Goal: Task Accomplishment & Management: Manage account settings

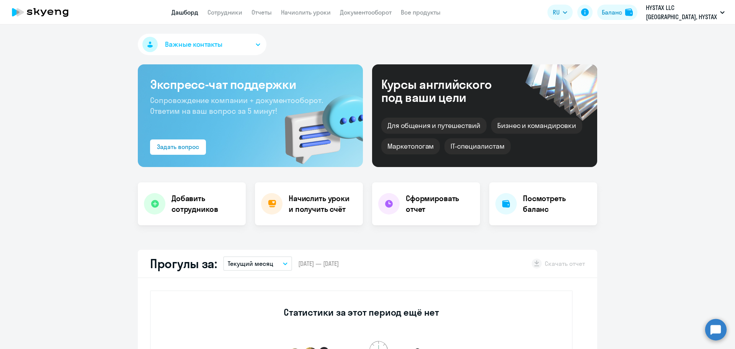
select select "30"
click at [553, 193] on div "Посмотреть баланс" at bounding box center [543, 203] width 108 height 43
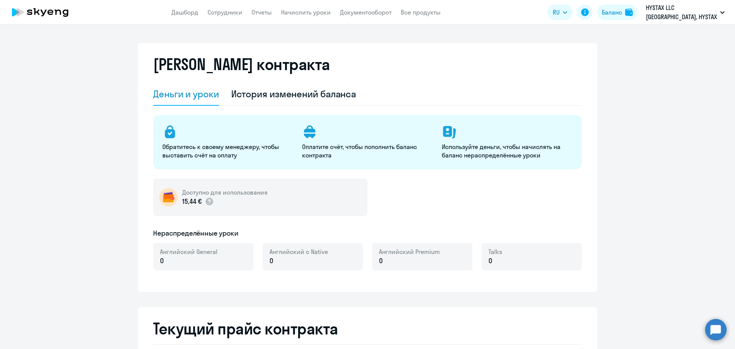
select select "english_adult_not_native_speaker"
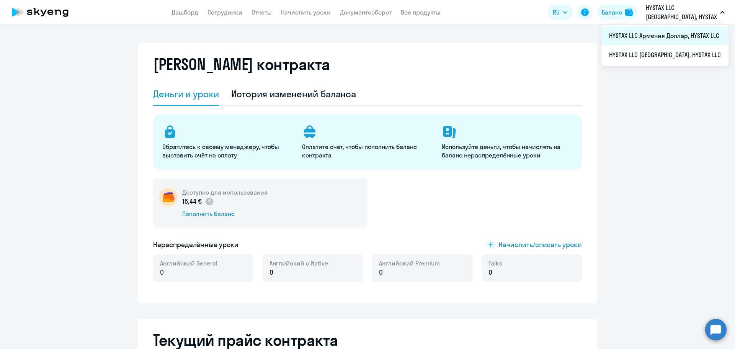
click at [684, 37] on li "HYSTAX LLC Армения Доллар, HYSTAX LLC" at bounding box center [664, 35] width 127 height 19
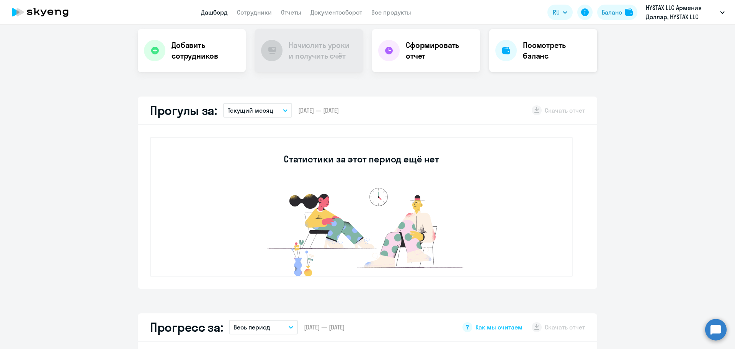
click at [541, 64] on div "Посмотреть баланс" at bounding box center [543, 50] width 108 height 43
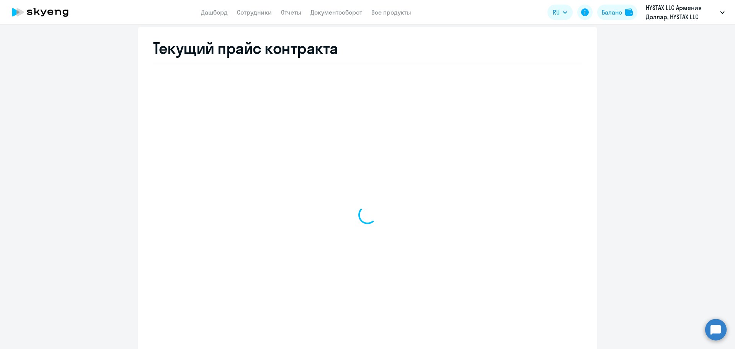
scroll to position [255, 0]
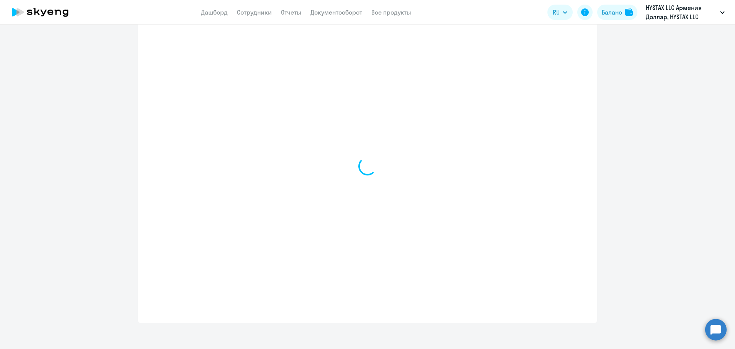
select select "english_adult_not_native_speaker"
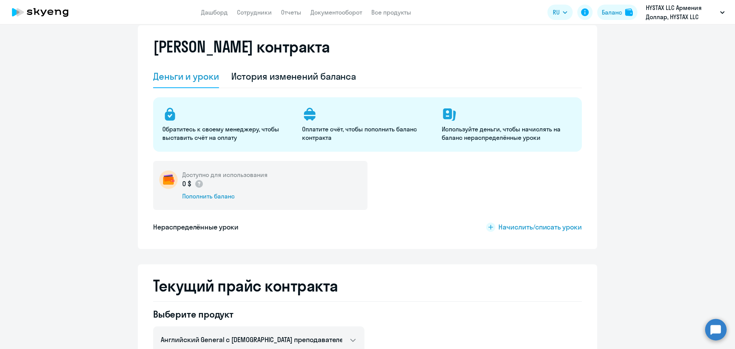
scroll to position [0, 0]
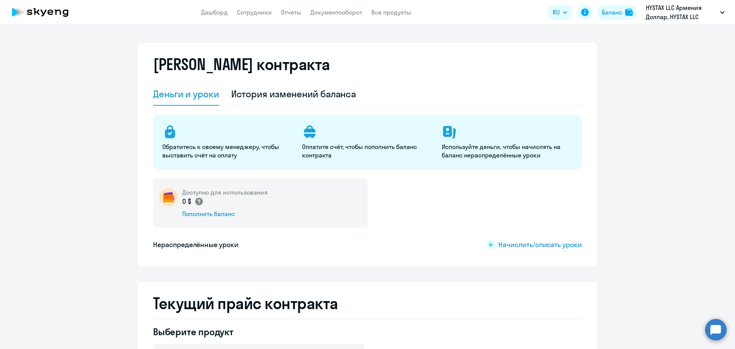
click at [198, 201] on circle at bounding box center [199, 202] width 8 height 8
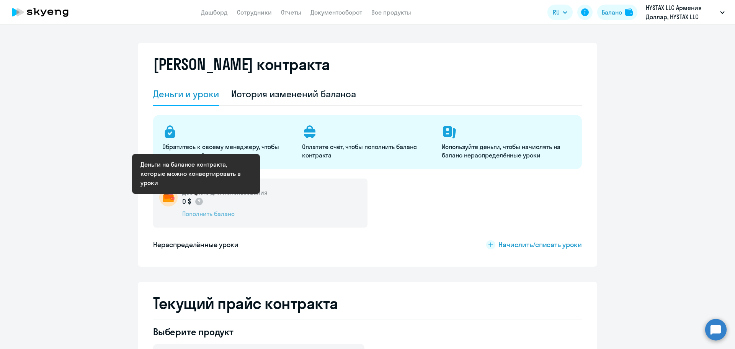
click at [209, 212] on div "Пополнить баланс" at bounding box center [224, 213] width 85 height 8
